Goal: Information Seeking & Learning: Learn about a topic

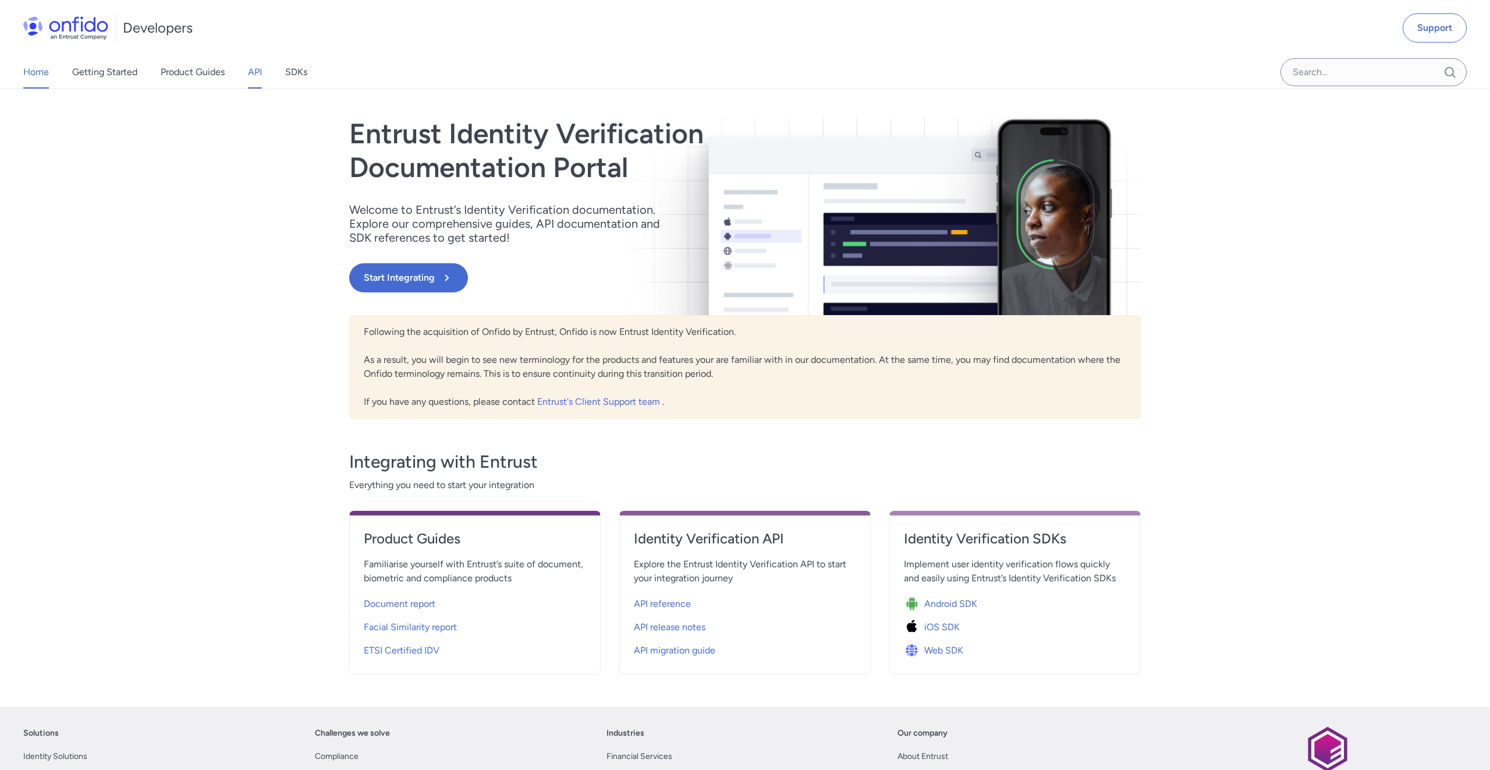
click at [261, 75] on link "API" at bounding box center [255, 72] width 14 height 33
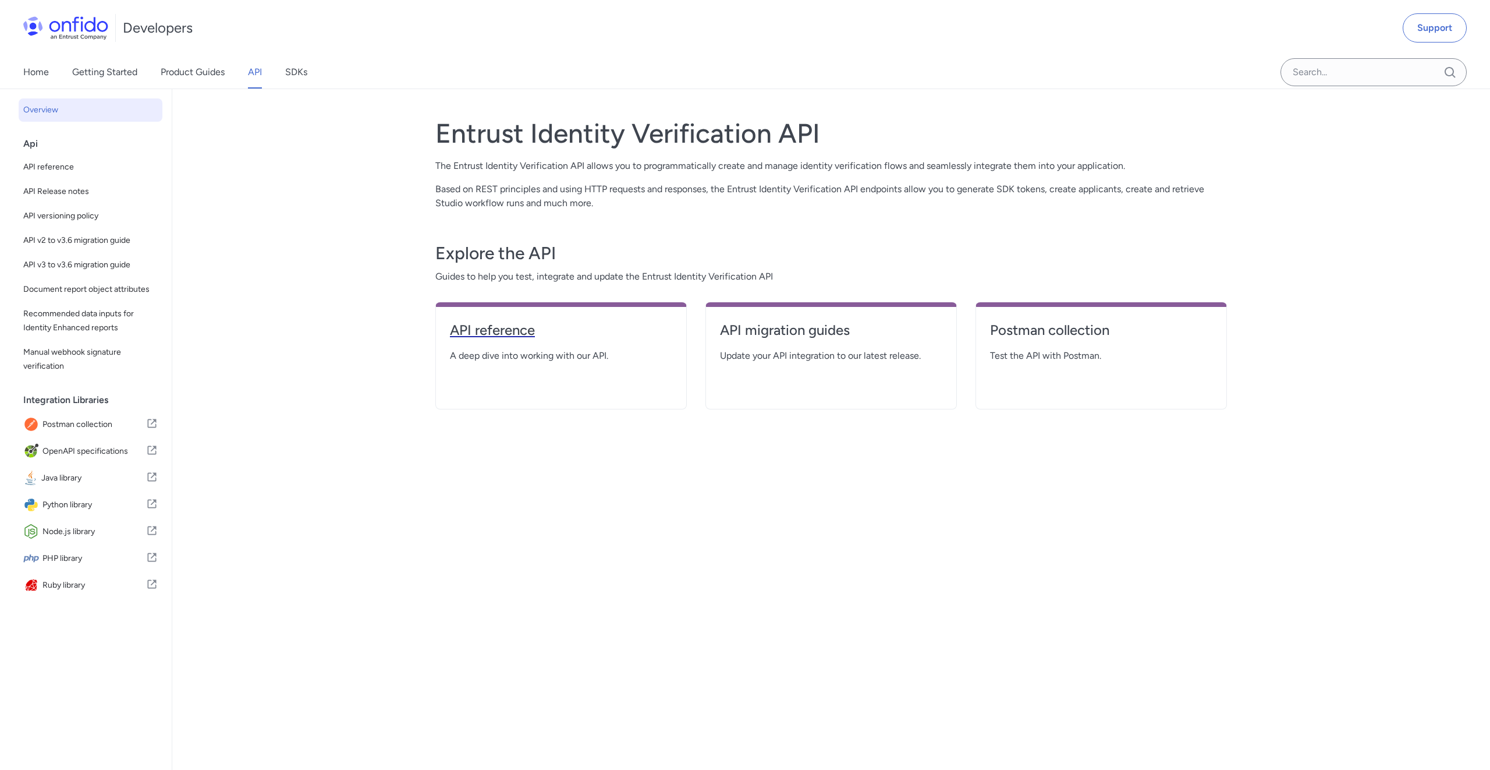
click at [476, 329] on h4 "API reference" at bounding box center [561, 330] width 222 height 19
select select "http"
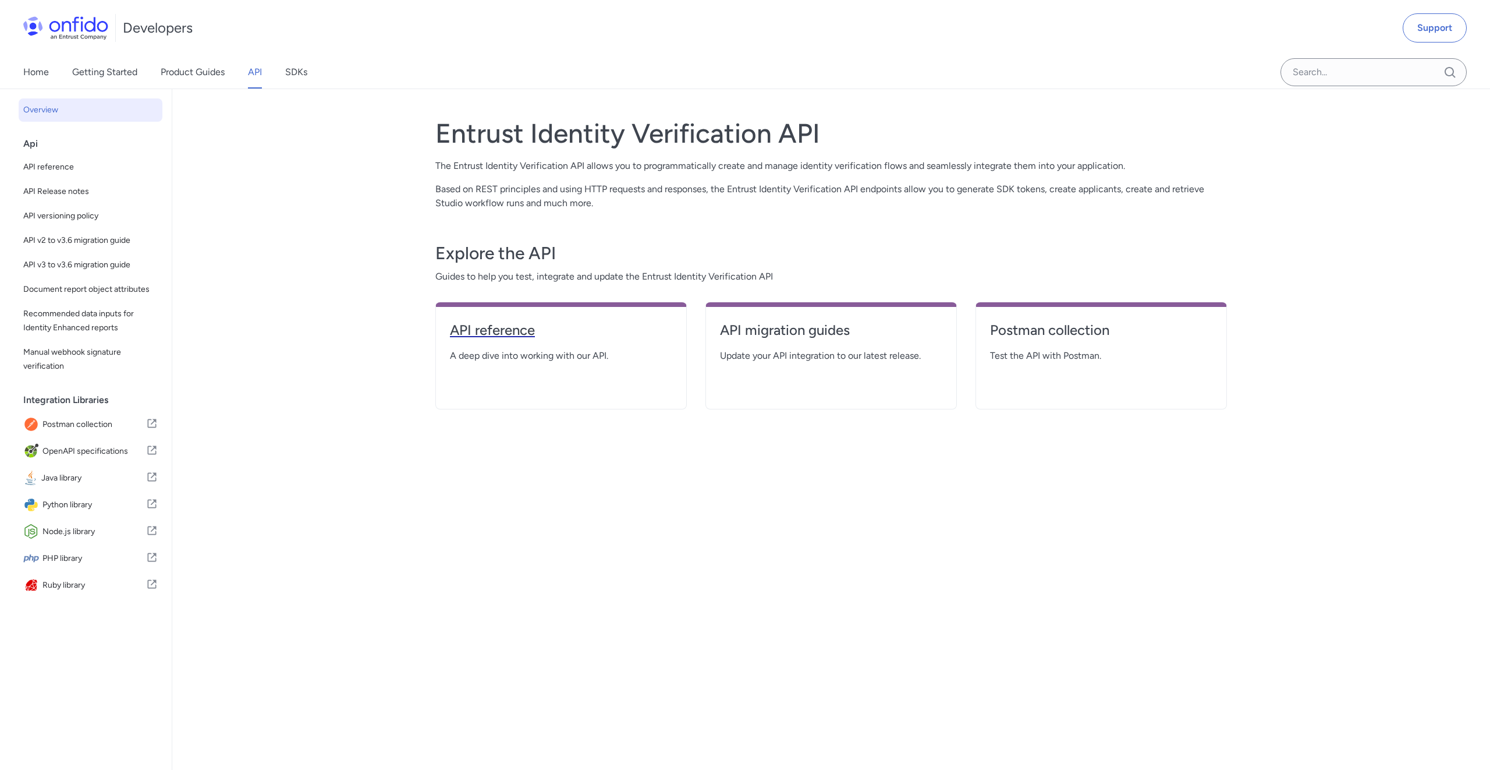
select select "http"
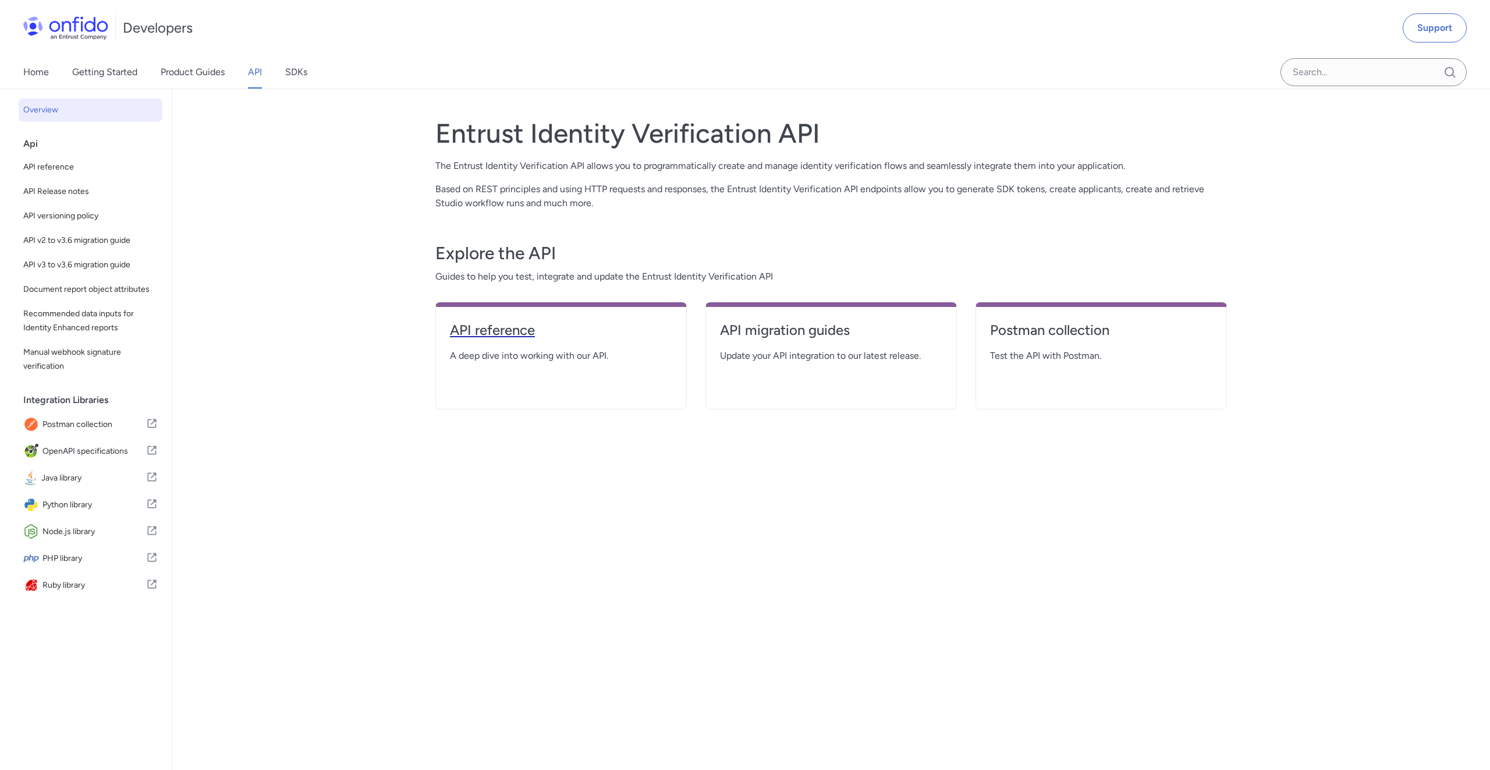
select select "http"
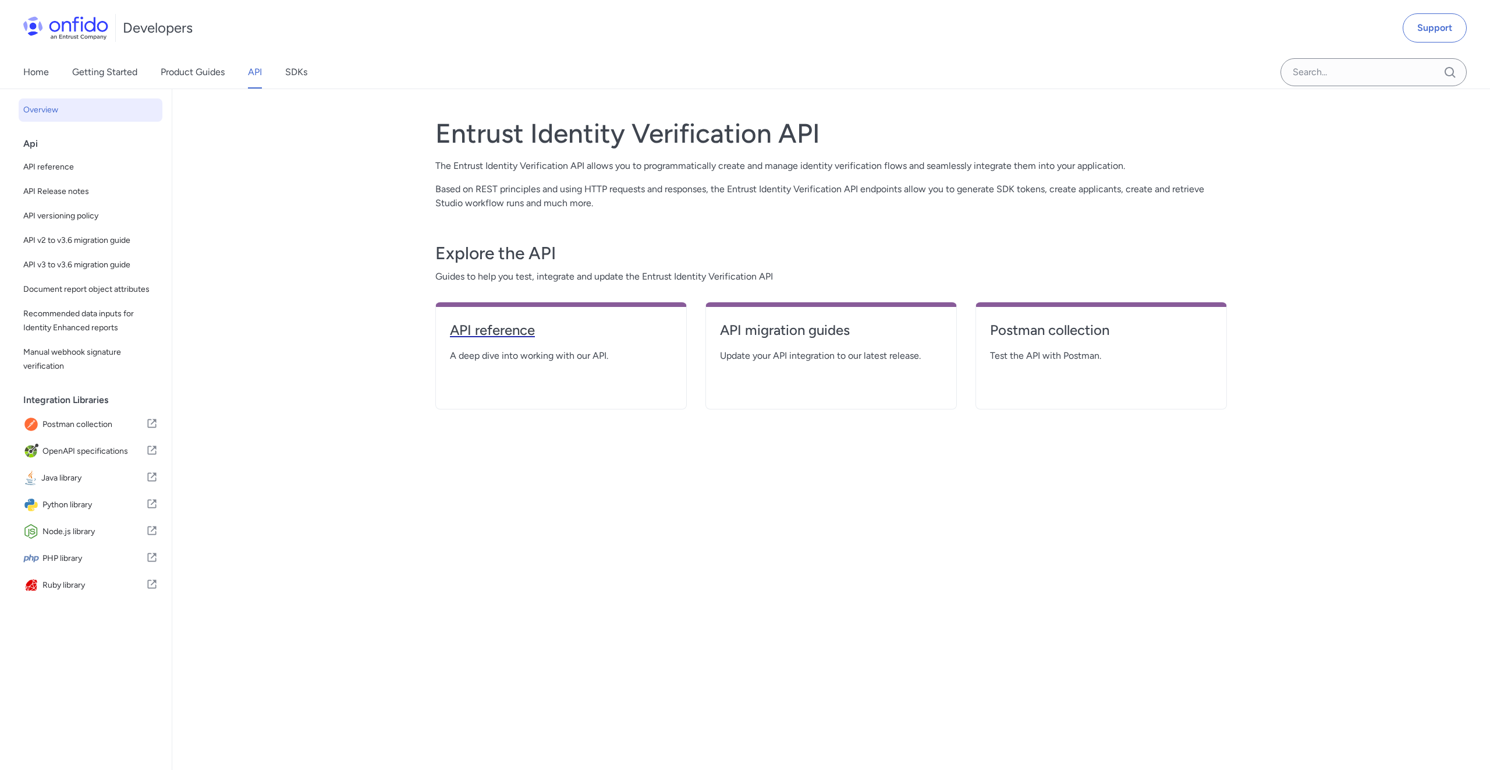
select select "http"
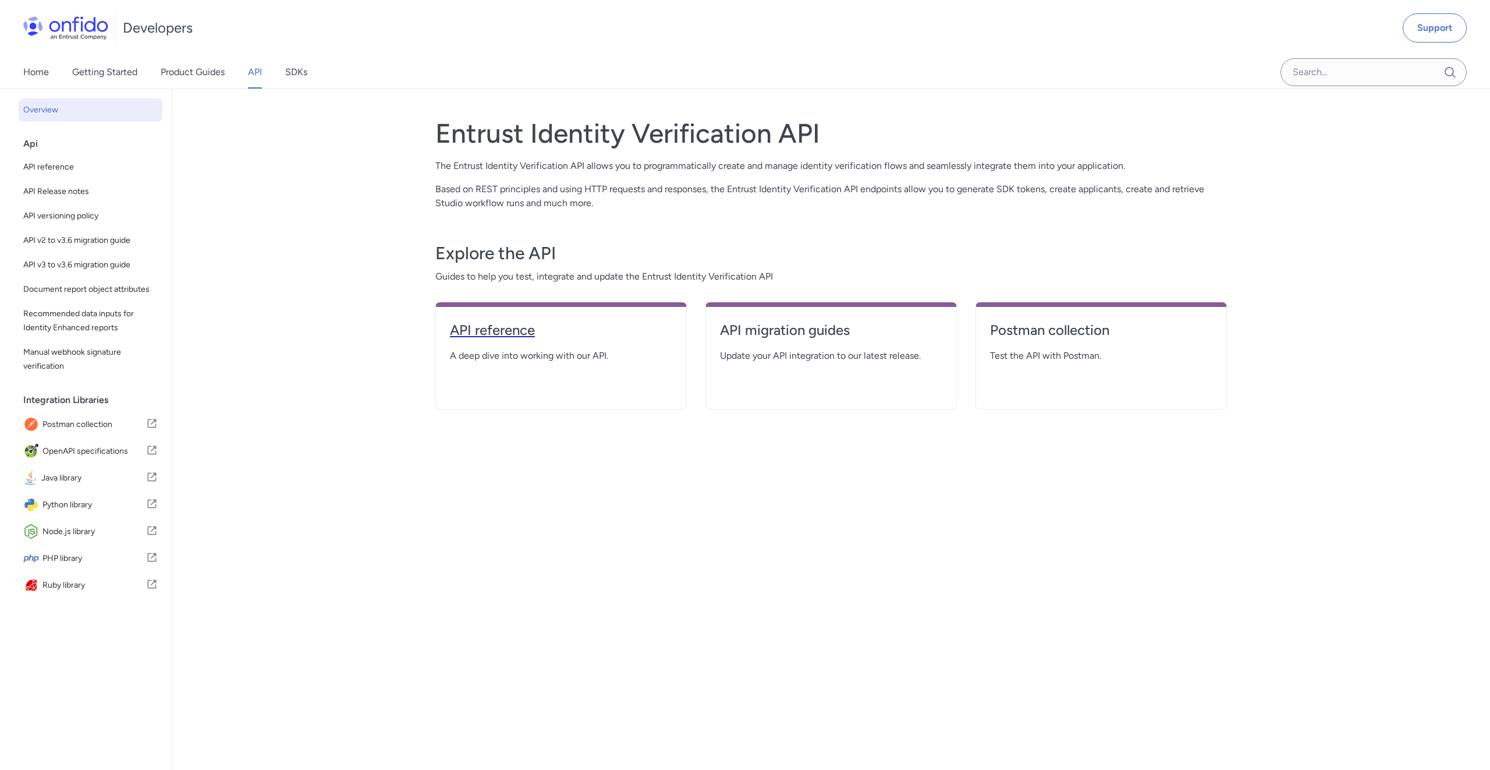
select select "http"
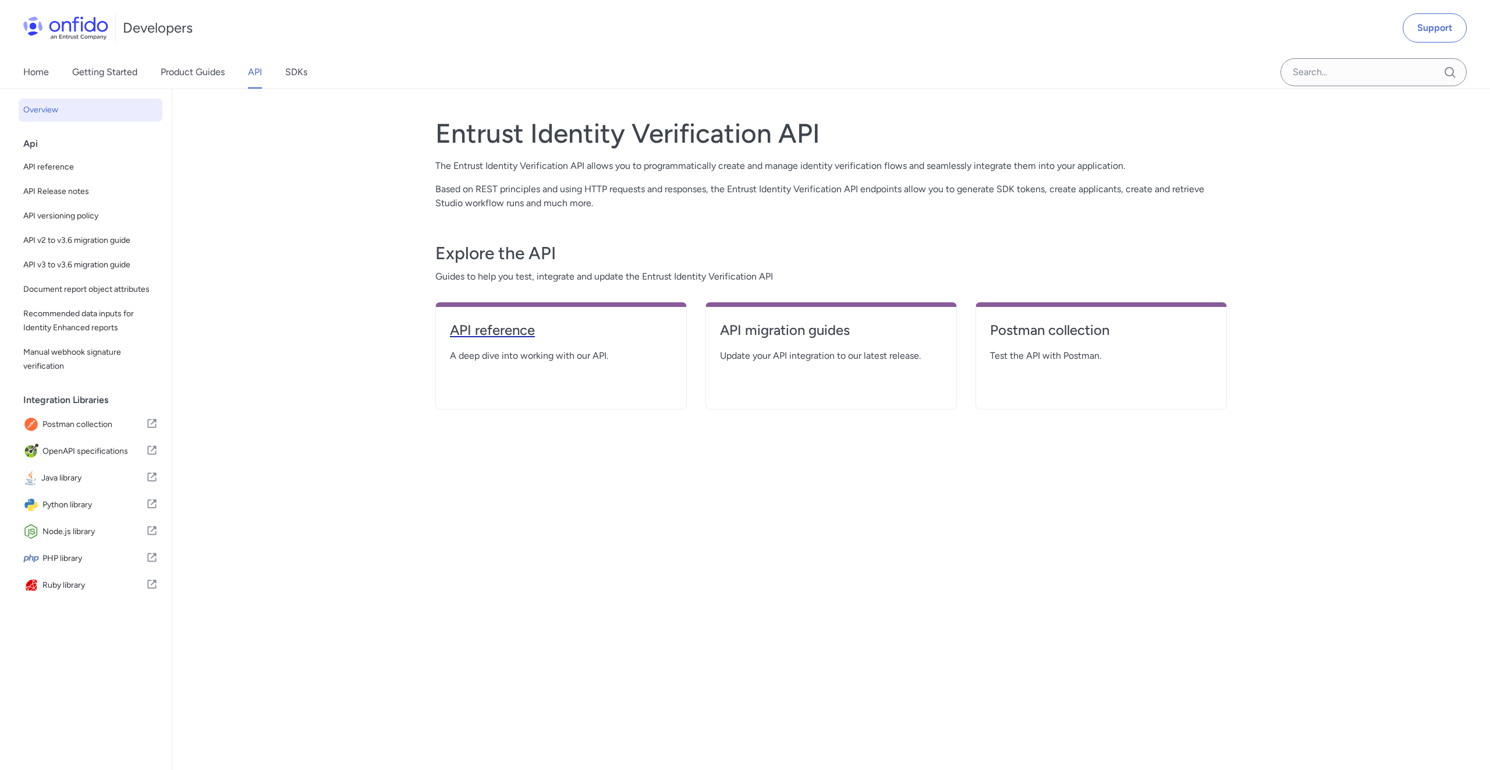
select select "http"
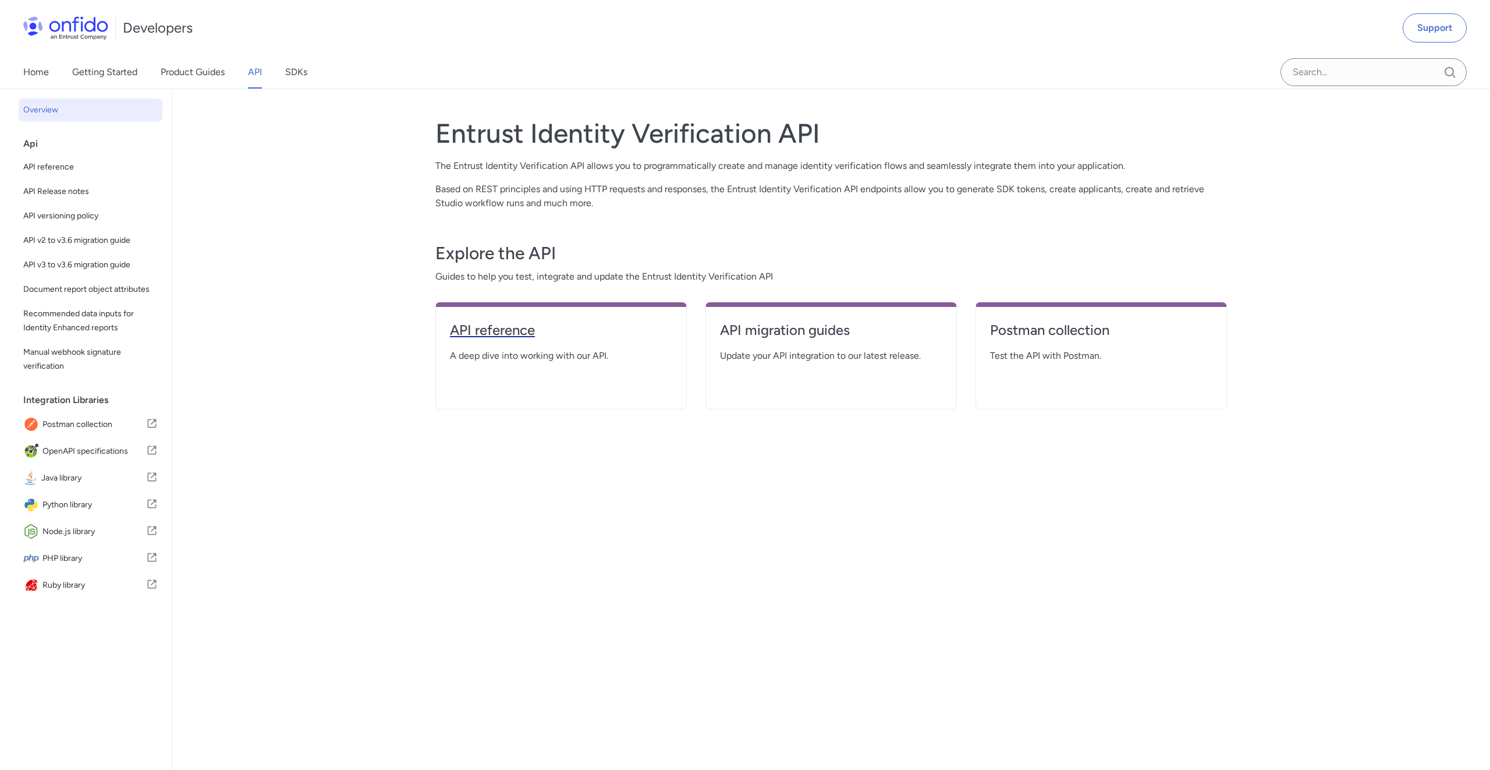
select select "http"
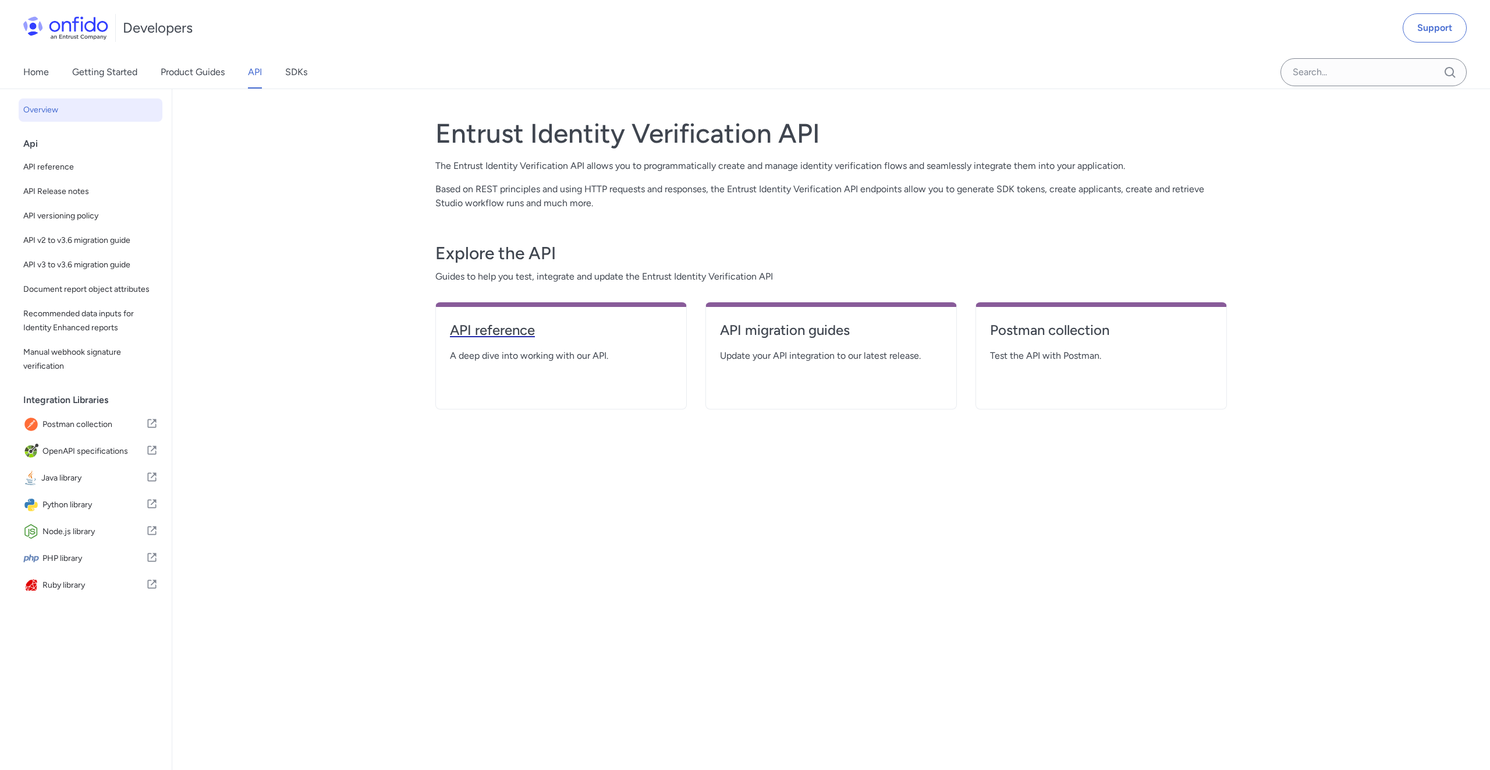
select select "http"
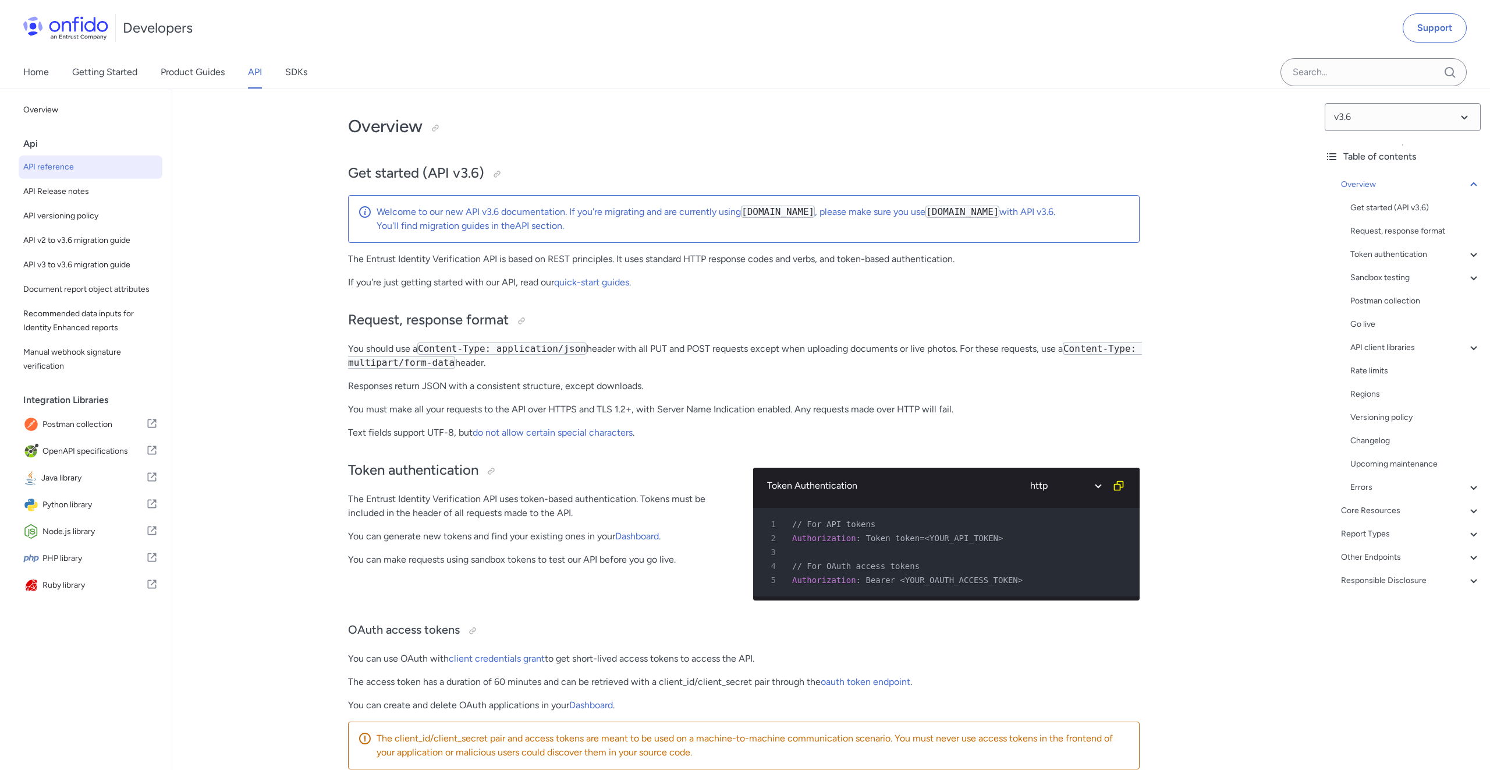
click at [1420, 502] on div "Overview Get started (API v3.6) Request, response format Token authentication -…" at bounding box center [1403, 385] width 156 height 424
click at [1476, 509] on icon at bounding box center [1474, 511] width 14 height 14
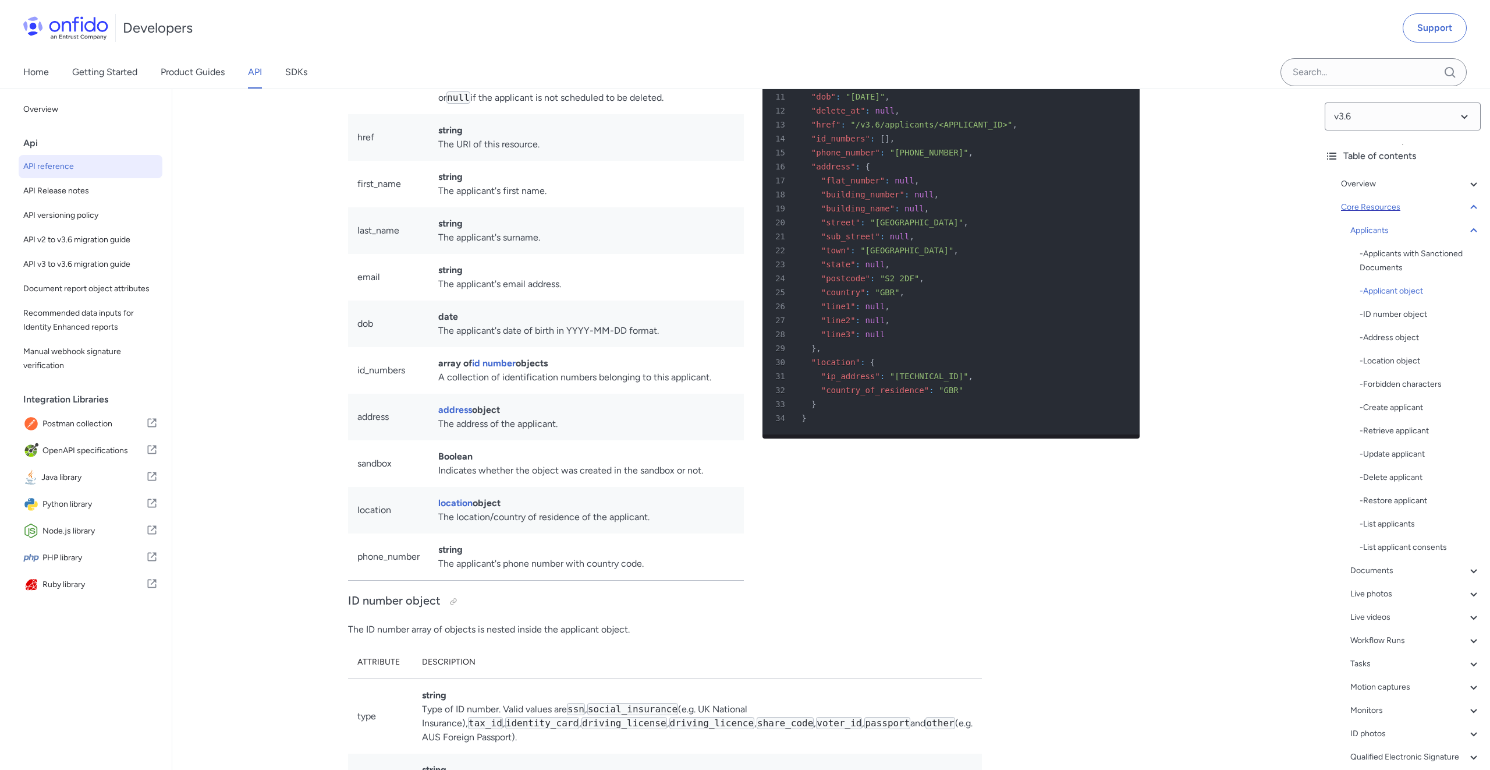
scroll to position [11767, 0]
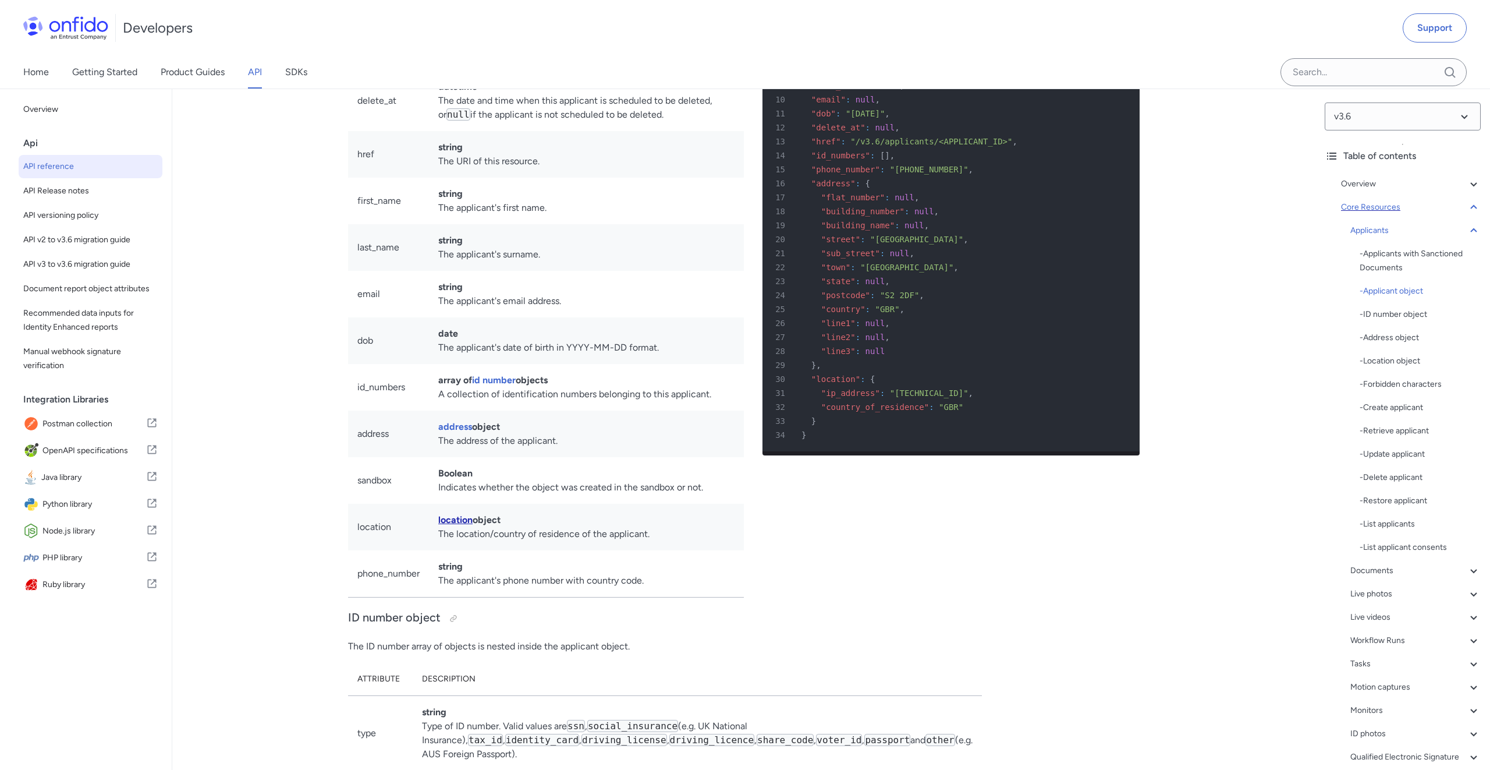
click at [471, 525] on link "location" at bounding box center [455, 519] width 34 height 11
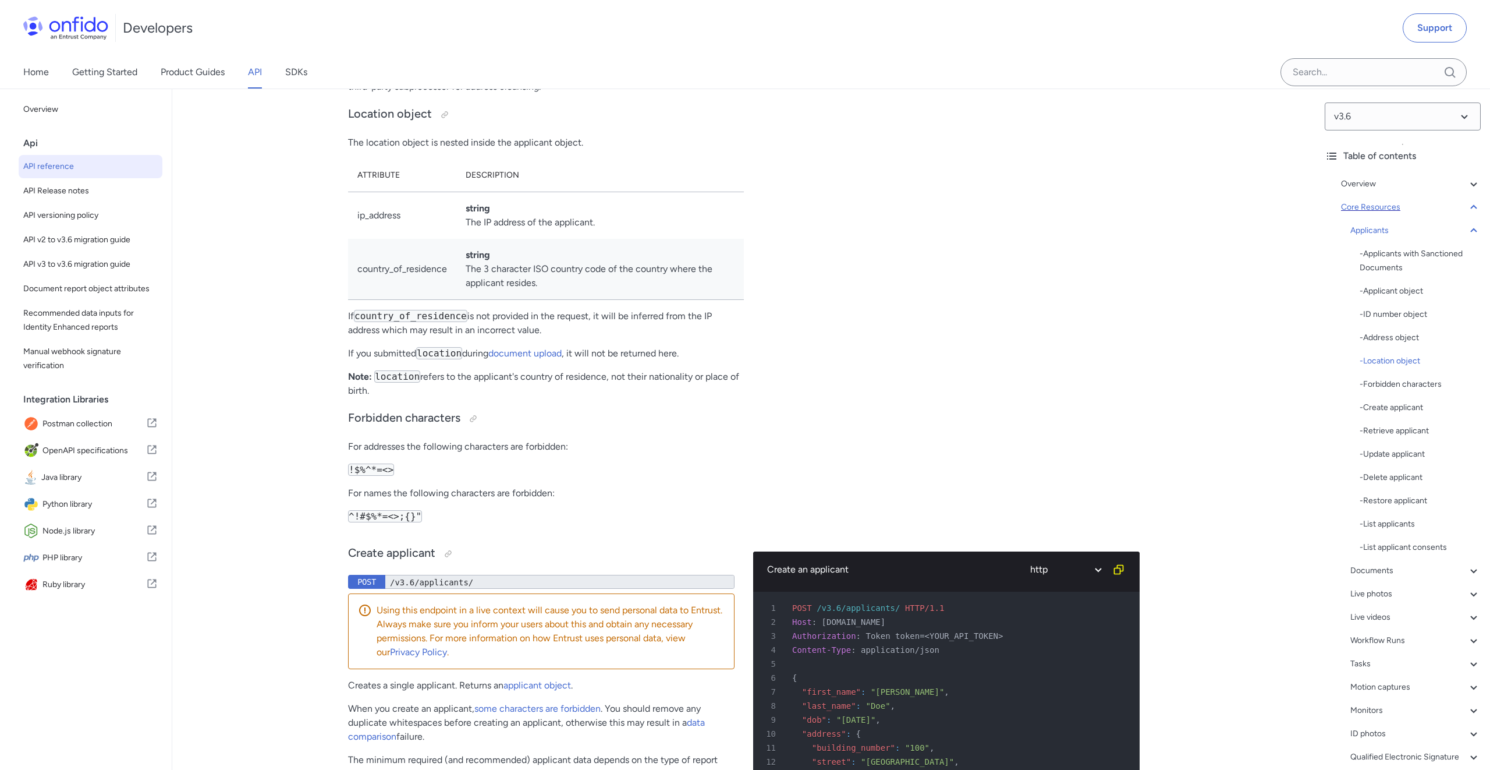
scroll to position [13446, 0]
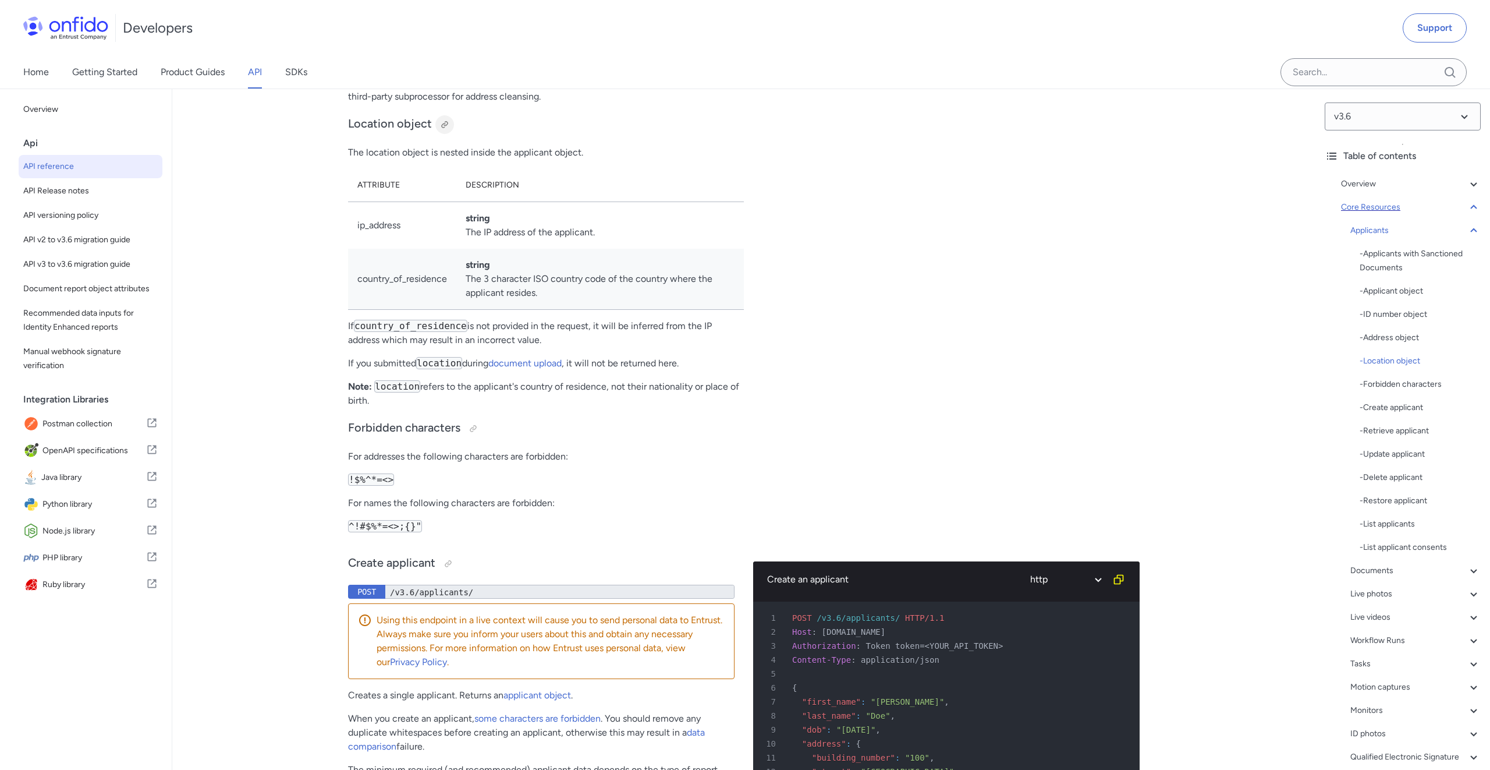
click at [445, 129] on div at bounding box center [444, 124] width 9 height 9
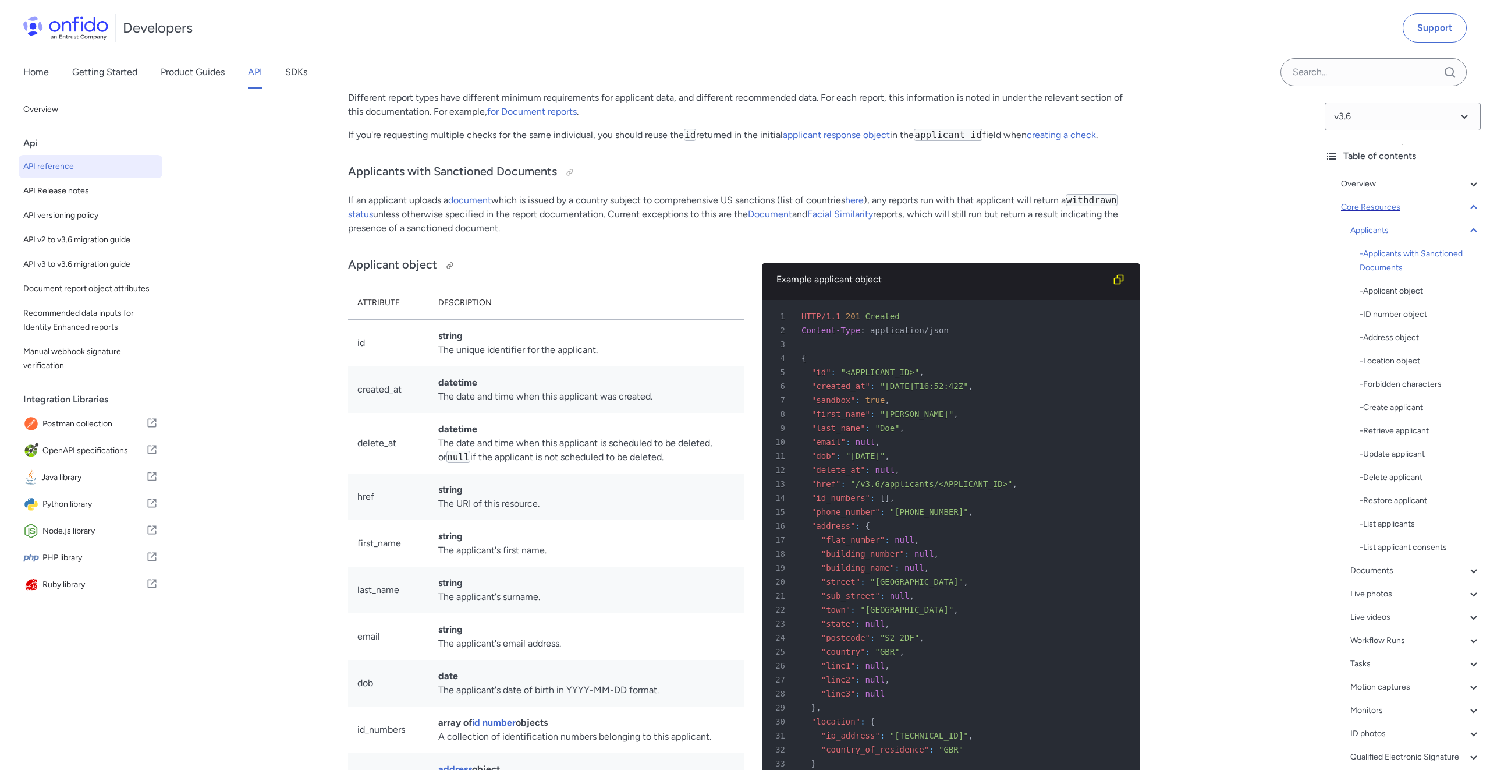
scroll to position [11423, 0]
click at [453, 268] on div at bounding box center [450, 267] width 19 height 19
click at [453, 268] on div "Link copied!" at bounding box center [476, 267] width 70 height 19
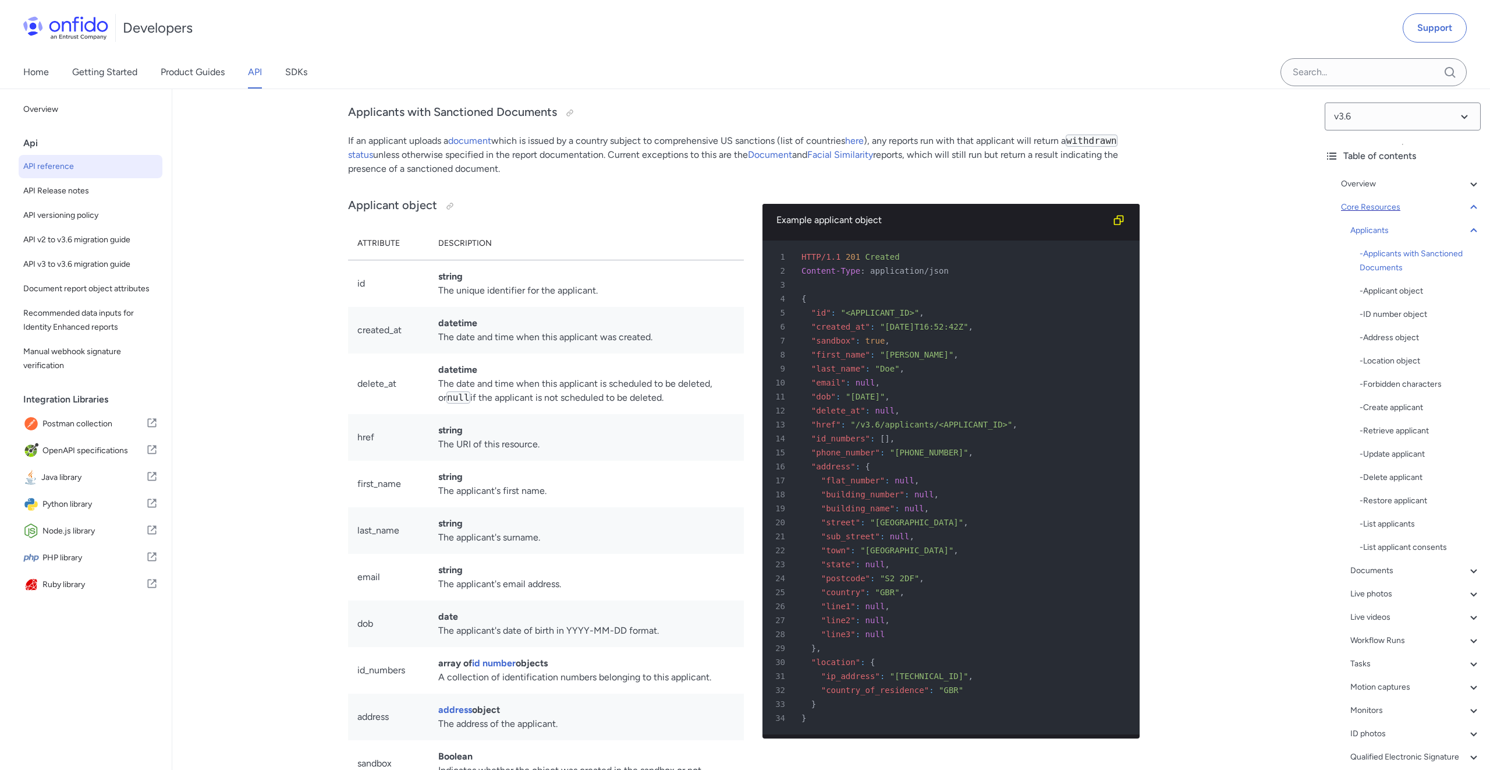
scroll to position [1, 0]
click at [581, 119] on h3 "Applicants with Sanctioned Documents" at bounding box center [744, 113] width 792 height 19
click at [563, 119] on div at bounding box center [570, 113] width 19 height 19
click at [565, 118] on div at bounding box center [569, 112] width 9 height 9
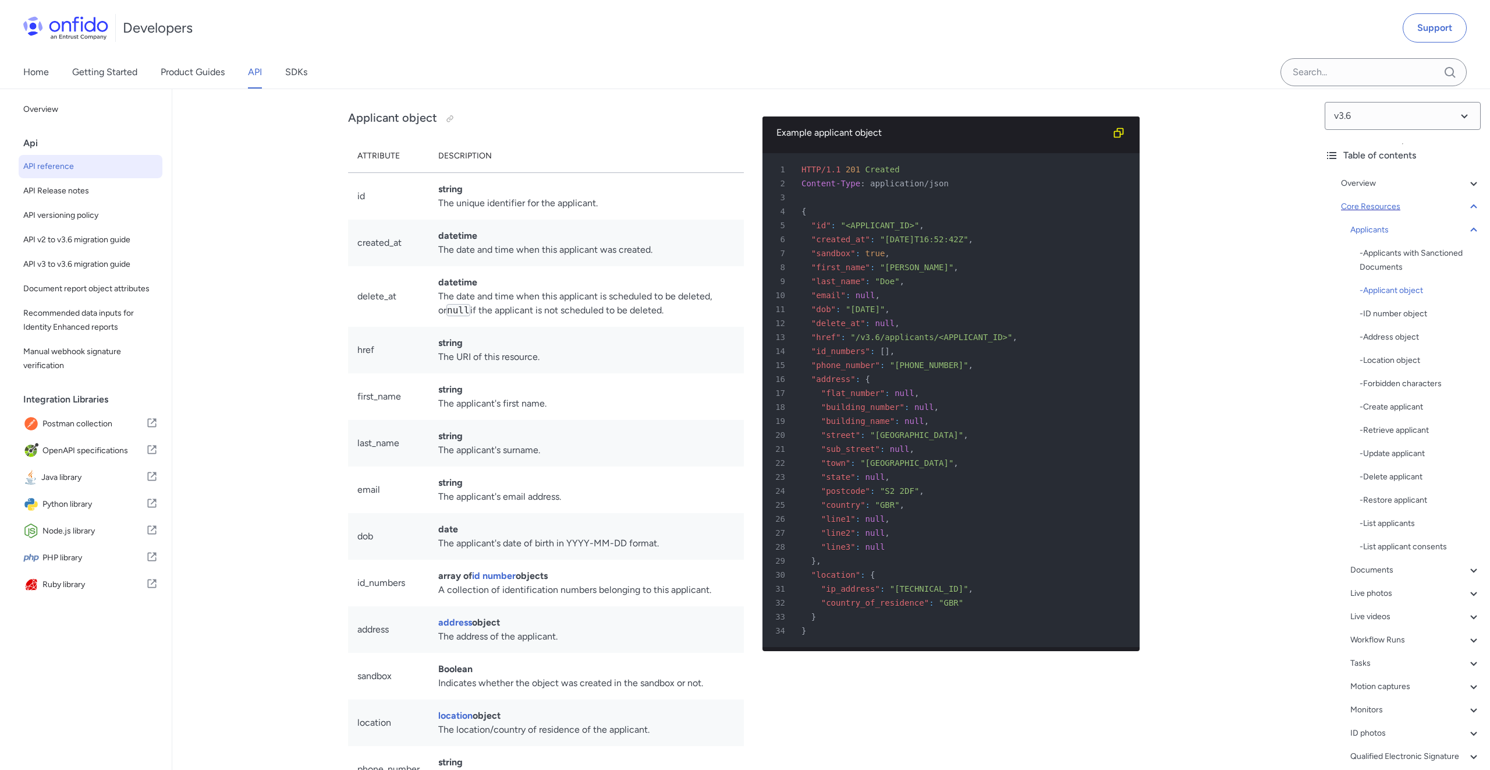
scroll to position [11573, 0]
click at [1375, 568] on div "Documents" at bounding box center [1415, 570] width 130 height 14
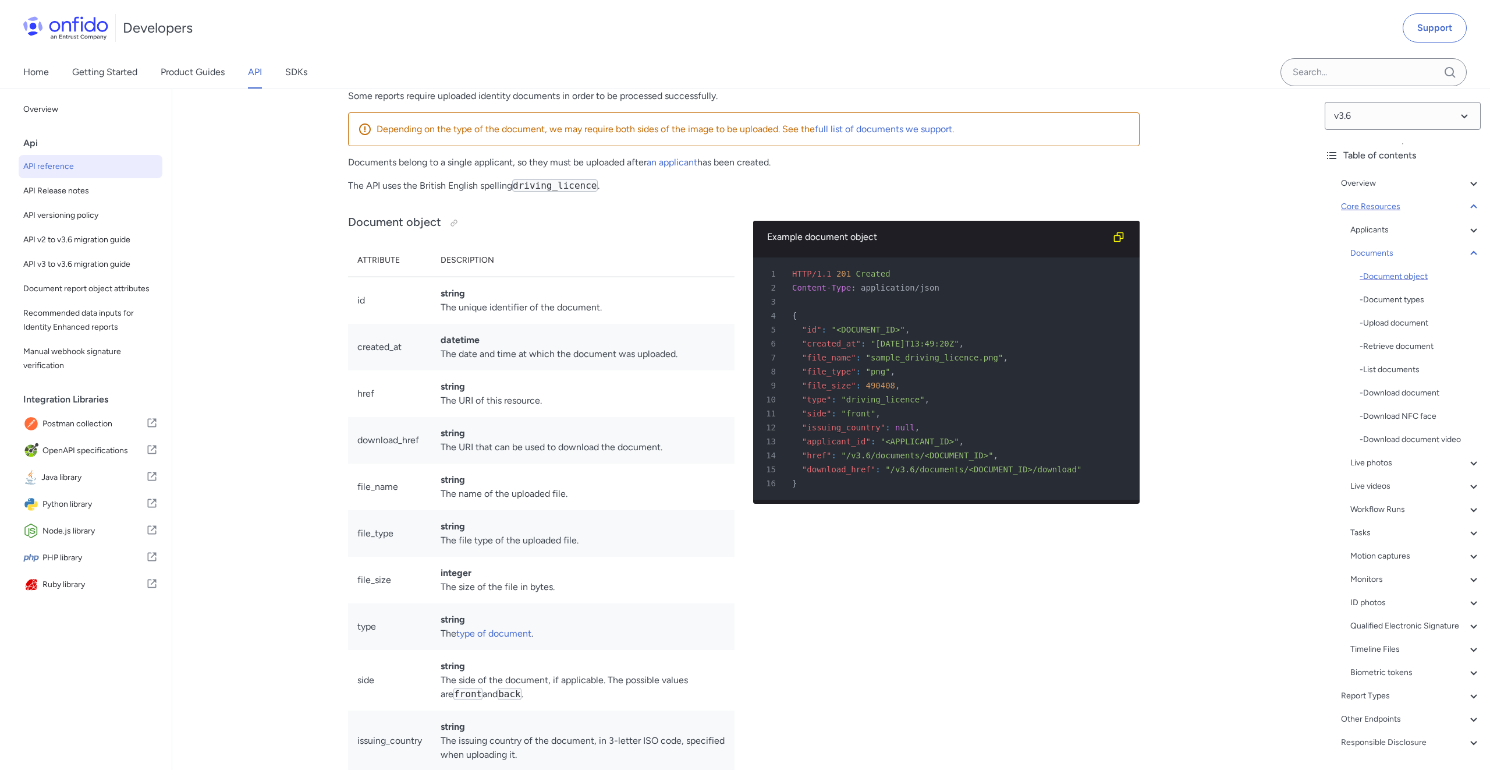
click at [1405, 275] on div "- Document object" at bounding box center [1420, 277] width 121 height 14
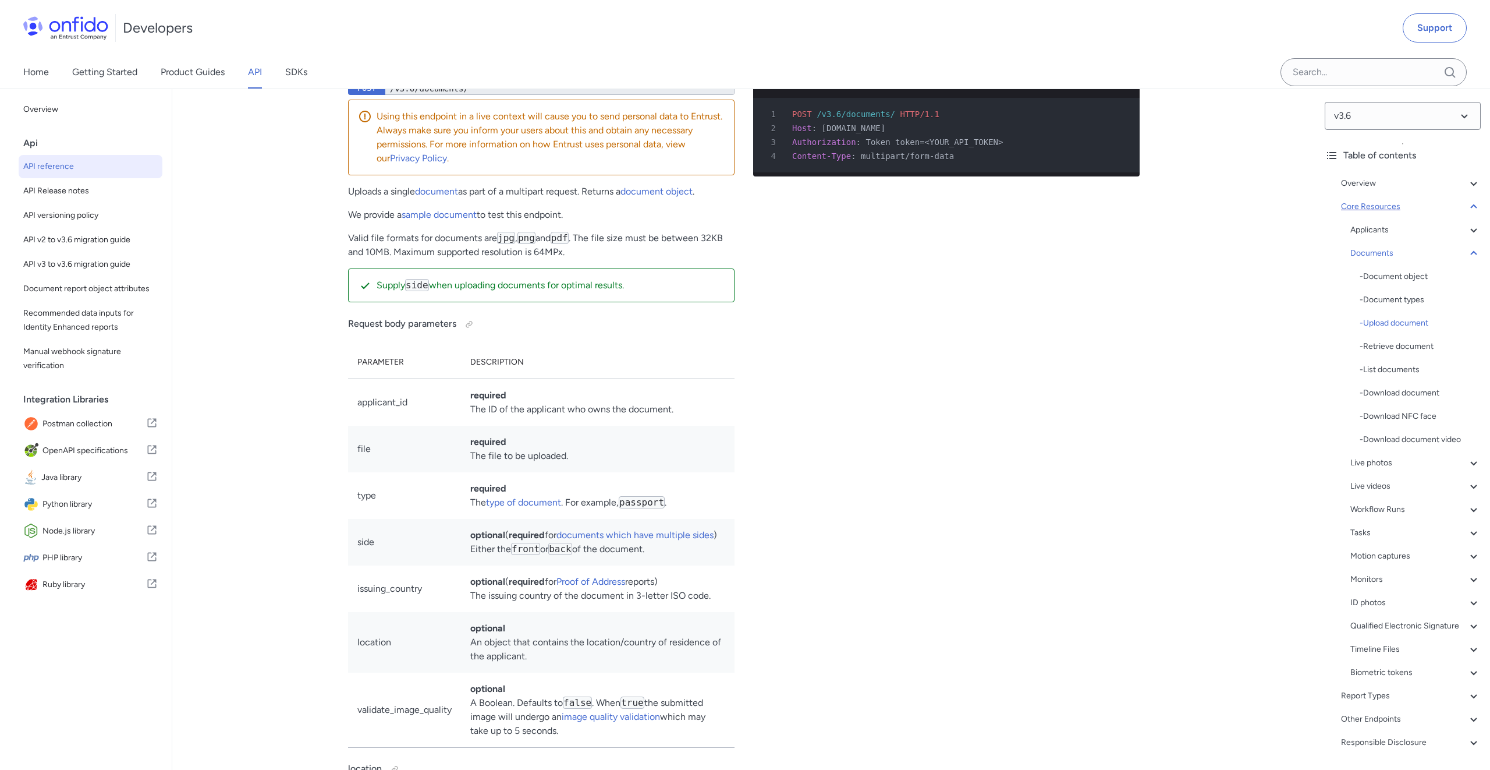
scroll to position [18800, 0]
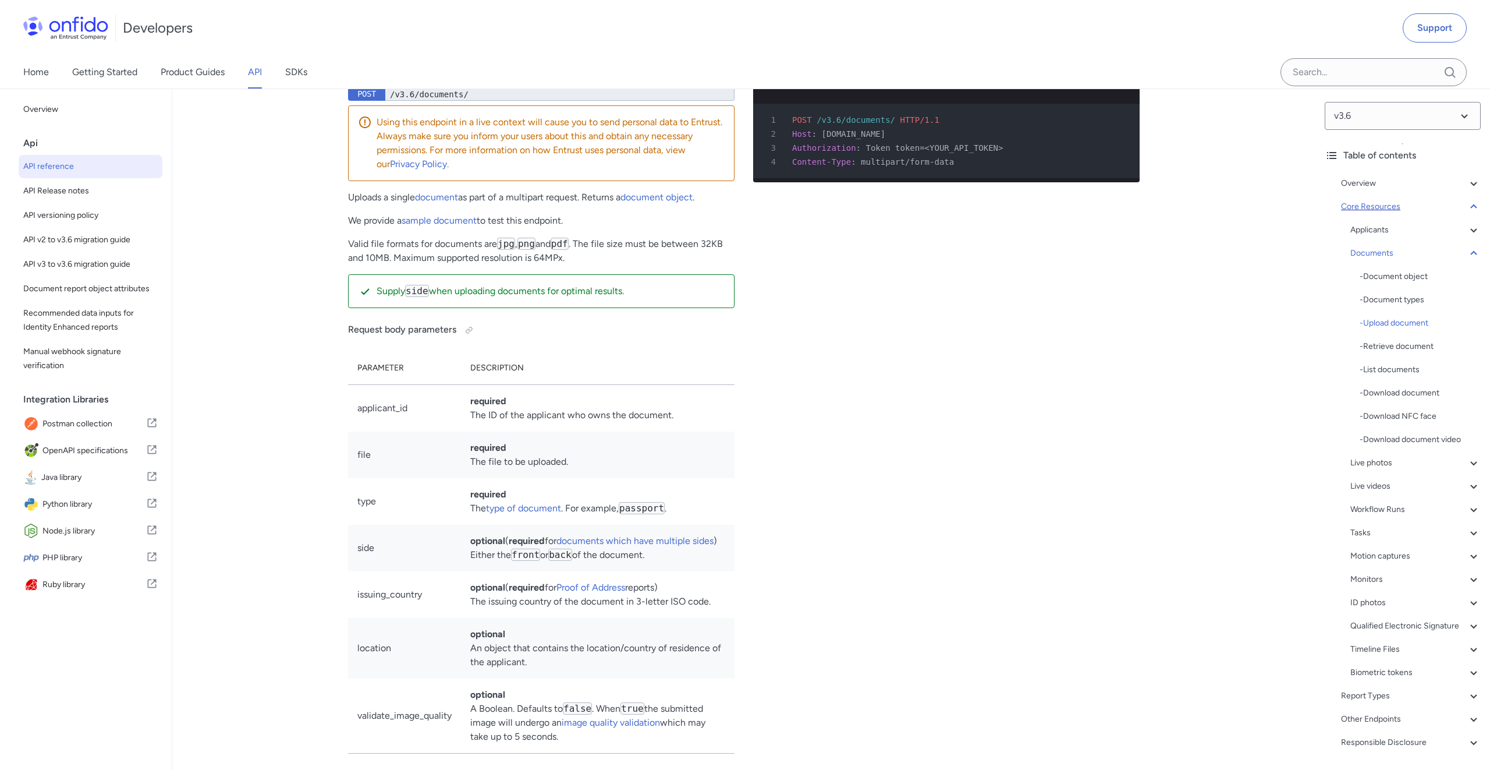
click at [451, 70] on div at bounding box center [455, 65] width 9 height 9
drag, startPoint x: 1406, startPoint y: 513, endPoint x: 1412, endPoint y: 513, distance: 5.8
click at [1428, 511] on div "Workflow Runs" at bounding box center [1415, 509] width 130 height 14
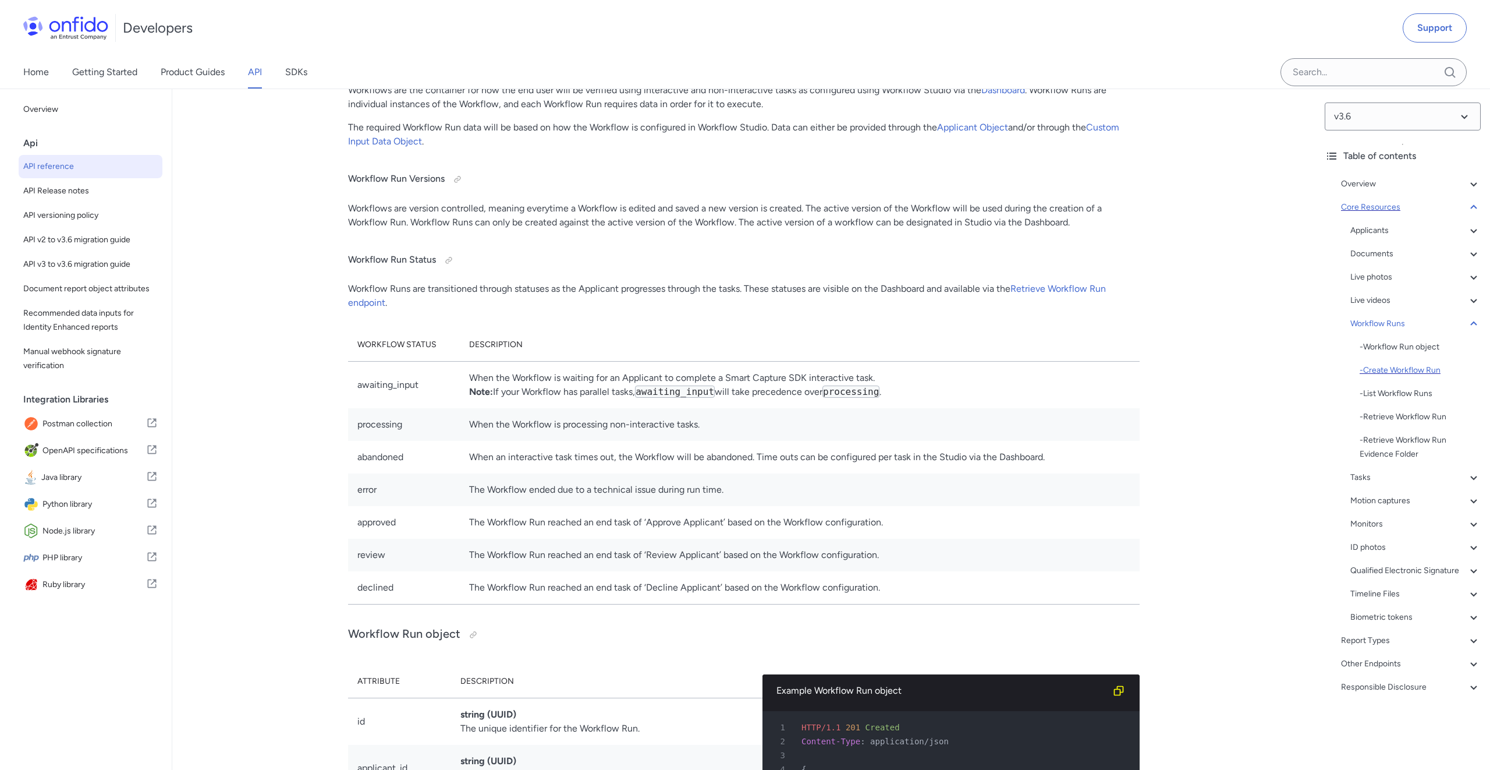
drag, startPoint x: 1396, startPoint y: 368, endPoint x: 1402, endPoint y: 367, distance: 6.6
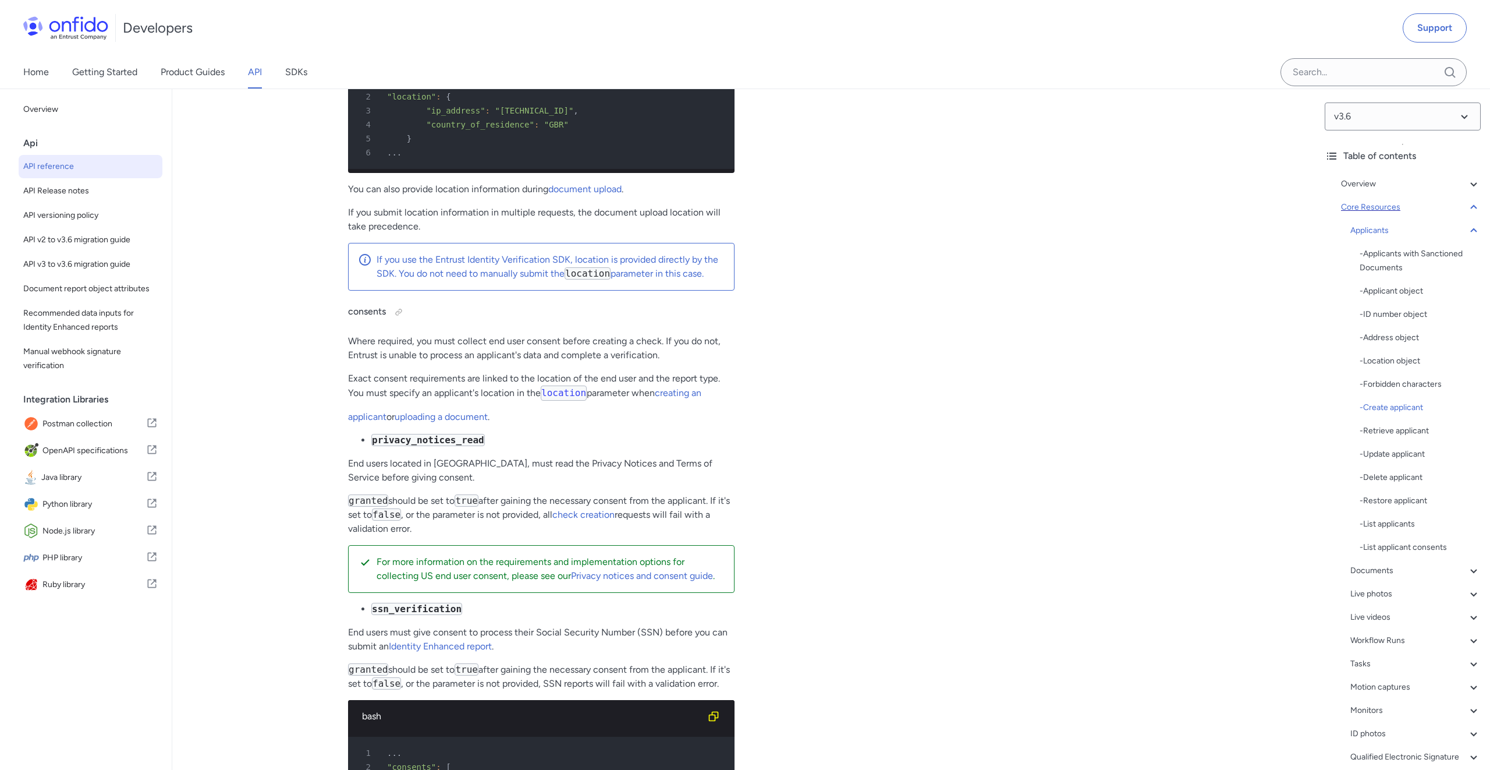
scroll to position [14930, 0]
drag, startPoint x: 399, startPoint y: 334, endPoint x: 405, endPoint y: 333, distance: 5.8
click at [405, 322] on div at bounding box center [398, 312] width 19 height 19
click at [405, 322] on div "Link copied!" at bounding box center [424, 312] width 70 height 19
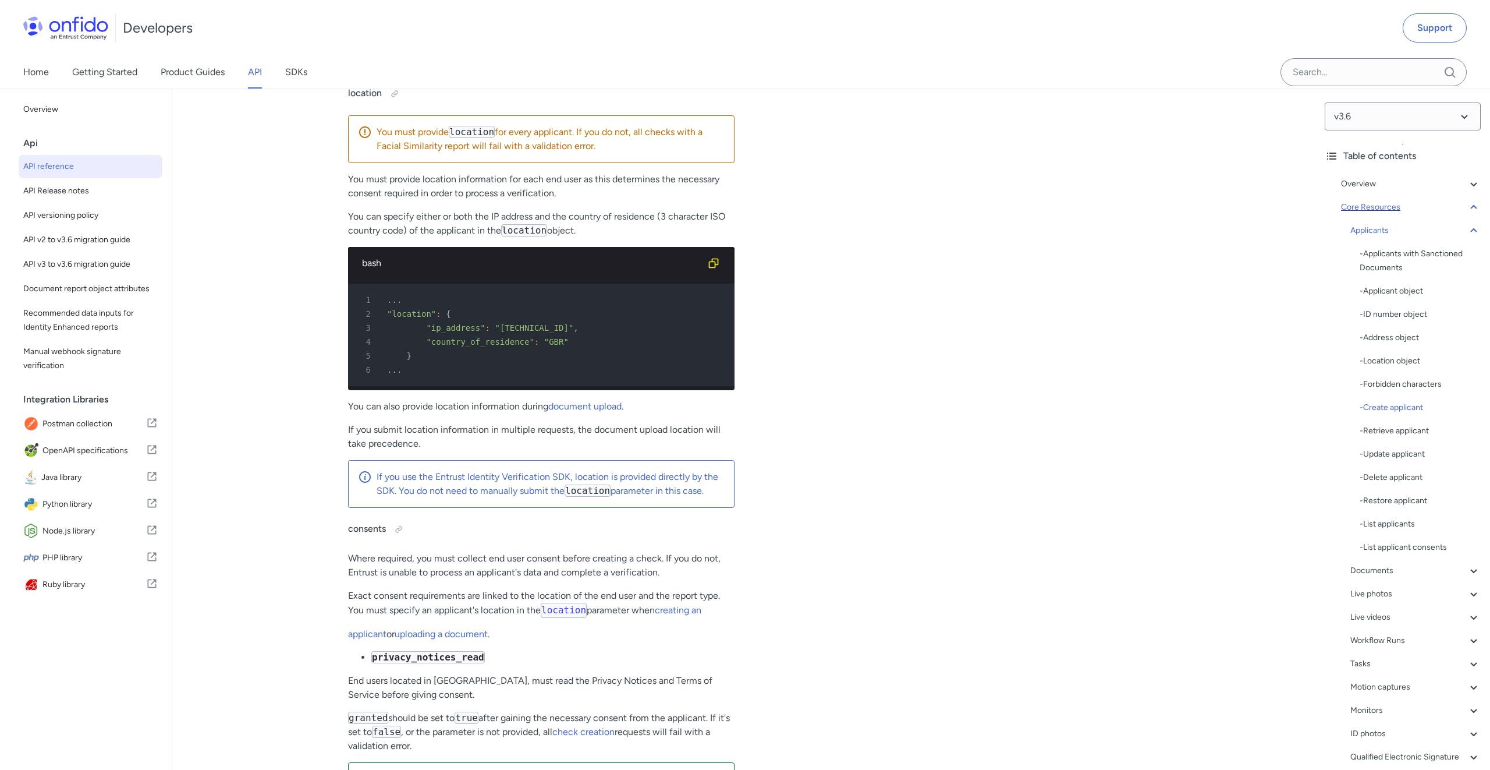
scroll to position [14713, 0]
click at [403, 104] on div at bounding box center [394, 94] width 19 height 19
click at [398, 99] on div at bounding box center [394, 94] width 9 height 9
